Goal: Register for event/course

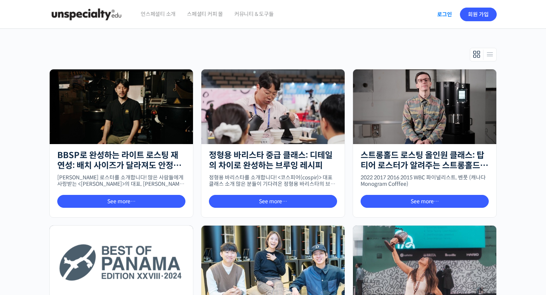
click at [448, 16] on link "로그인" at bounding box center [445, 14] width 24 height 17
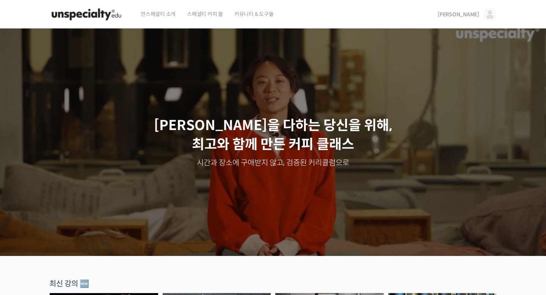
click at [488, 13] on img at bounding box center [490, 15] width 14 height 14
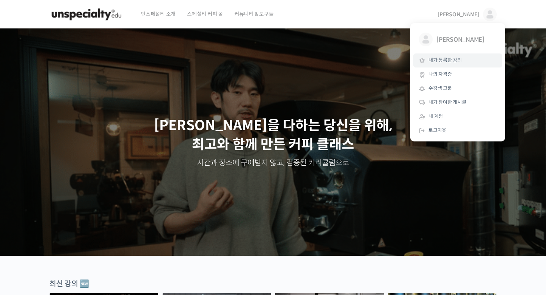
click at [444, 62] on span "내가 등록한 강의" at bounding box center [444, 60] width 33 height 6
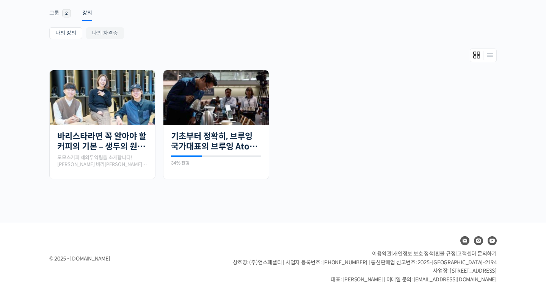
scroll to position [124, 0]
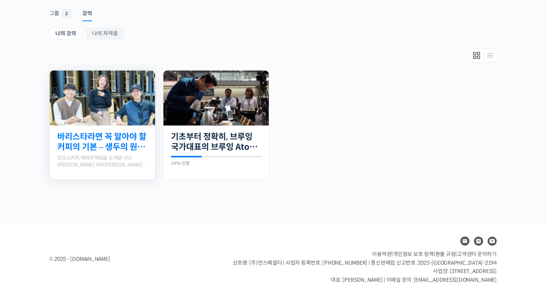
click at [139, 146] on link "바리스타라면 꼭 알아야 할 커피의 기본 – 생두의 원산지별 특징부터 구입, 품질 관리까지" at bounding box center [102, 142] width 90 height 21
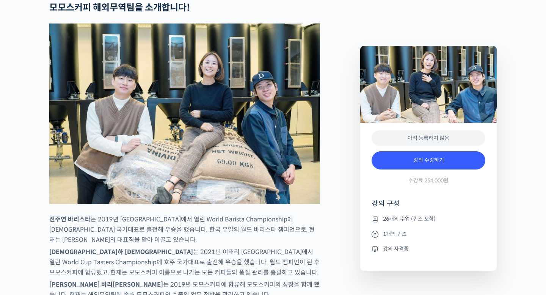
scroll to position [311, 0]
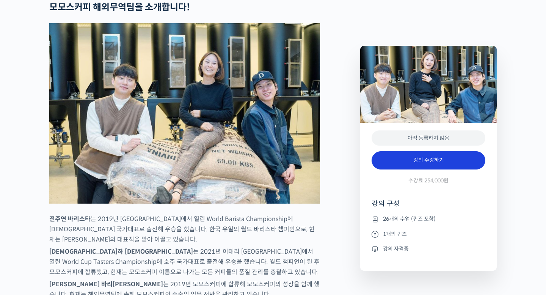
click at [420, 165] on link "강의 수강하기" at bounding box center [429, 160] width 114 height 18
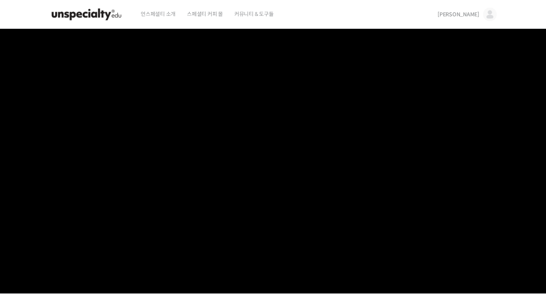
click at [479, 14] on span "[PERSON_NAME]" at bounding box center [459, 14] width 42 height 7
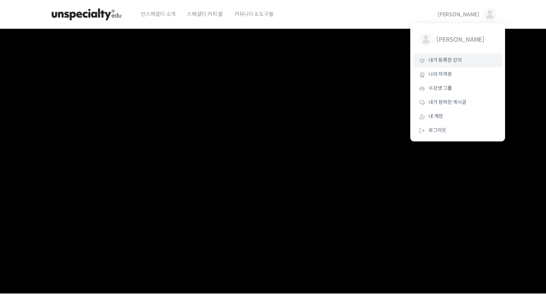
click at [448, 63] on link "내가 등록한 강의" at bounding box center [457, 60] width 89 height 14
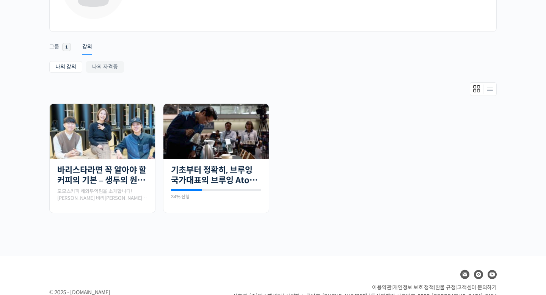
scroll to position [90, 0]
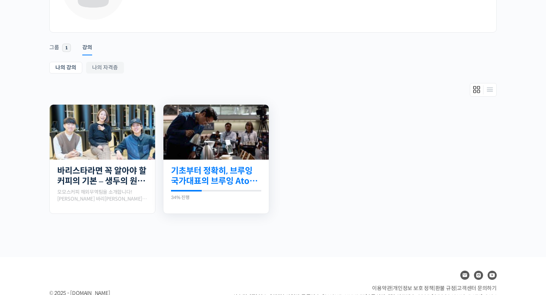
click at [225, 172] on link "기초부터 정확히, 브루잉 국가대표의 브루잉 AtoZ 클래스" at bounding box center [216, 176] width 90 height 21
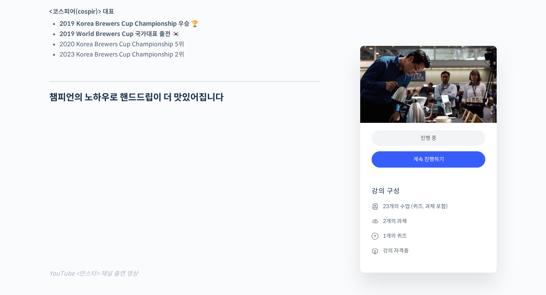
scroll to position [543, 0]
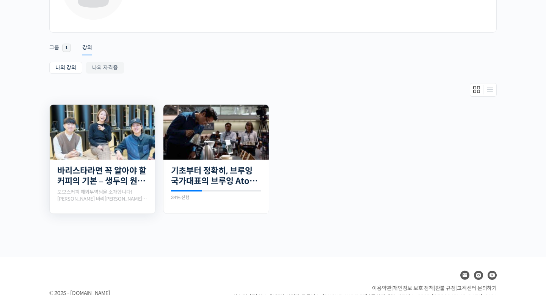
click at [69, 139] on img at bounding box center [102, 132] width 105 height 55
click at [89, 161] on div "26개의 수업 바리스타라면 꼭 알아야 할 커피의 기본 – 생두의 원산지별 특징부터 구입, 품질 관리까지 모모스커피 해외무역팀을 소개합니다! […" at bounding box center [102, 187] width 105 height 54
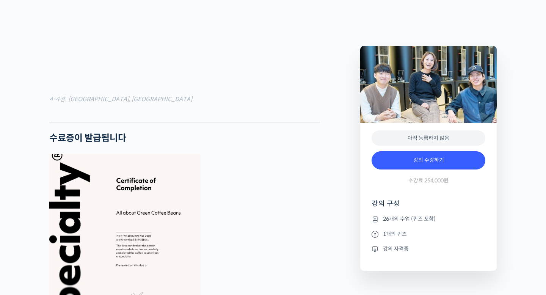
scroll to position [2774, 0]
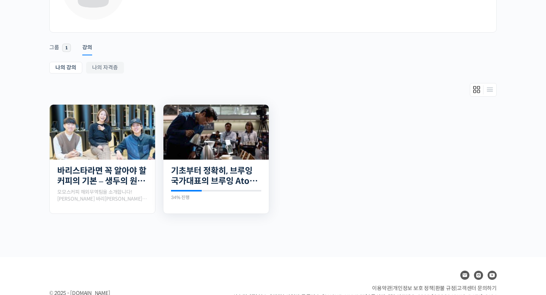
click at [220, 133] on img at bounding box center [215, 132] width 105 height 55
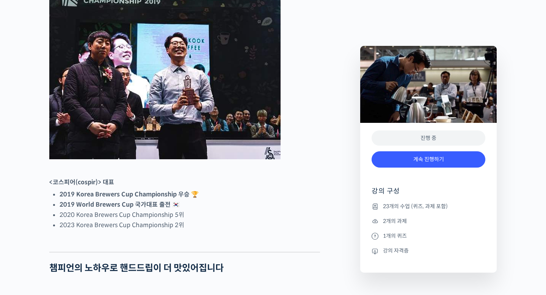
scroll to position [371, 0]
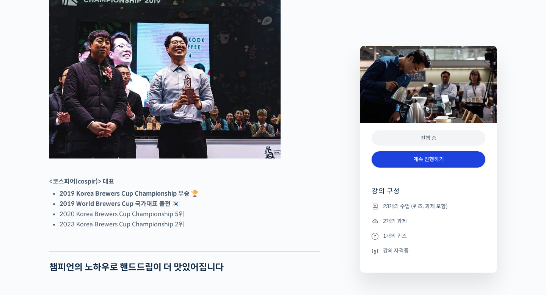
click at [418, 164] on link "계속 진행하기" at bounding box center [429, 159] width 114 height 16
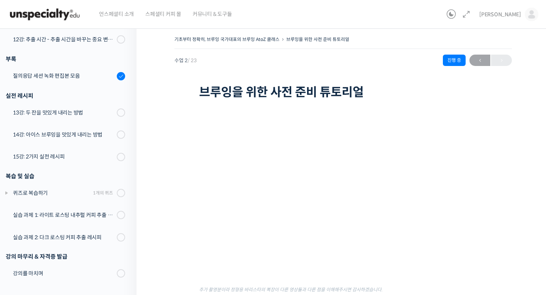
scroll to position [92, 0]
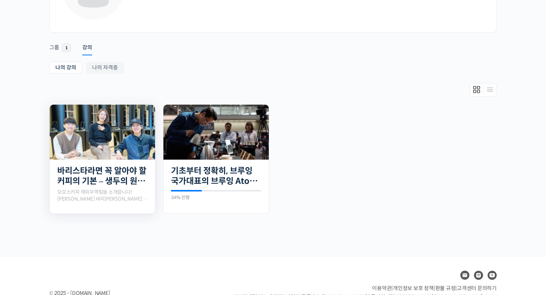
click at [99, 136] on img at bounding box center [102, 132] width 105 height 55
